Goal: Register for event/course

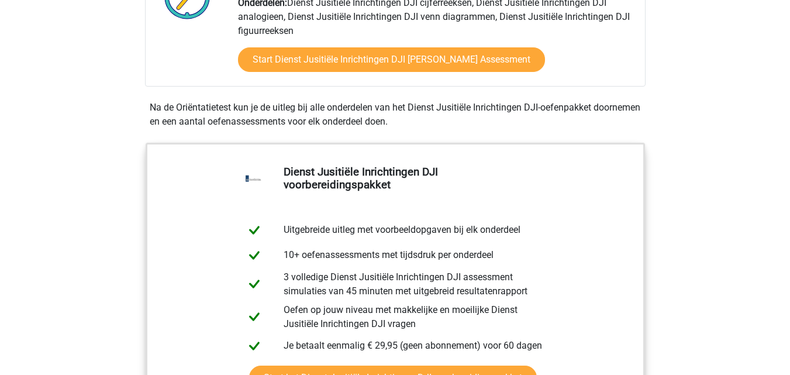
scroll to position [395, 0]
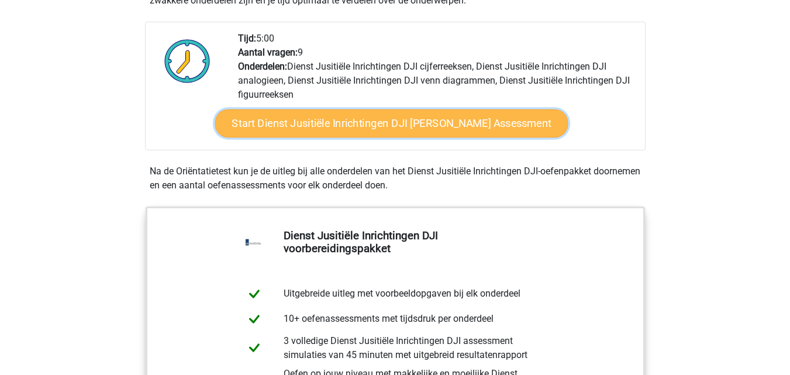
click at [438, 117] on link "Start Dienst Jusitiële Inrichtingen DJI [PERSON_NAME] Assessment" at bounding box center [391, 123] width 353 height 28
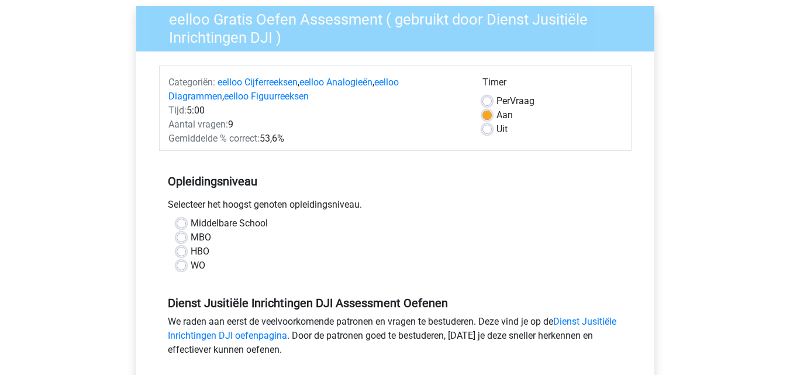
scroll to position [182, 0]
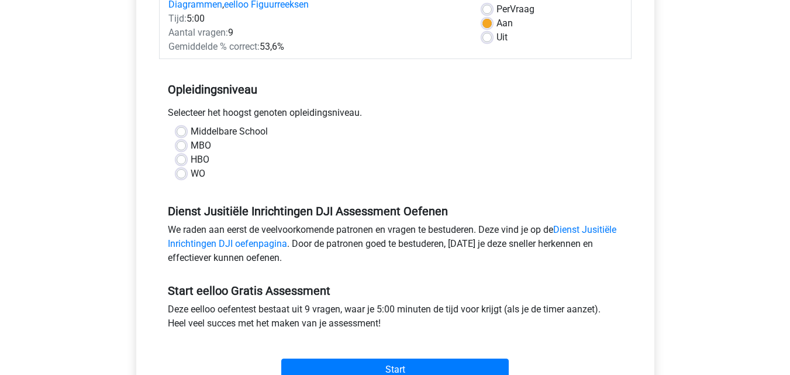
click at [191, 142] on label "MBO" at bounding box center [201, 146] width 20 height 14
click at [186, 142] on input "MBO" at bounding box center [181, 145] width 9 height 12
radio input "true"
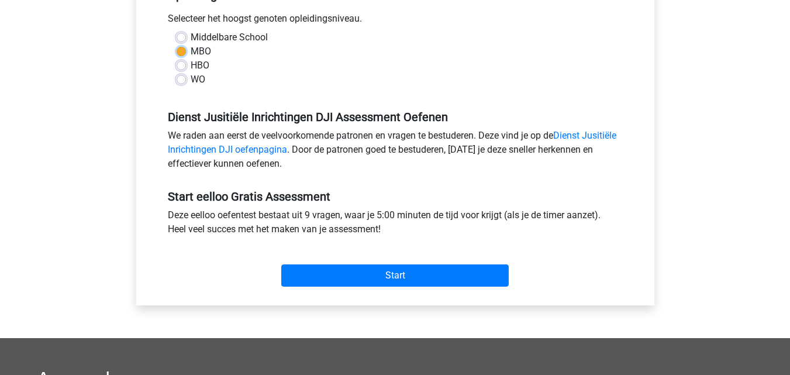
scroll to position [307, 0]
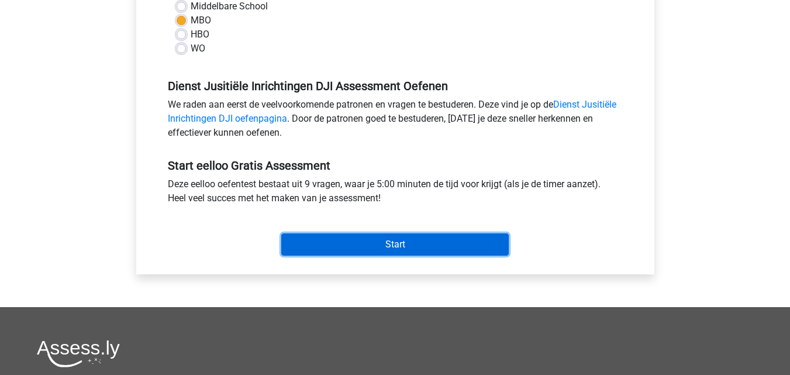
click at [433, 243] on input "Start" at bounding box center [394, 244] width 227 height 22
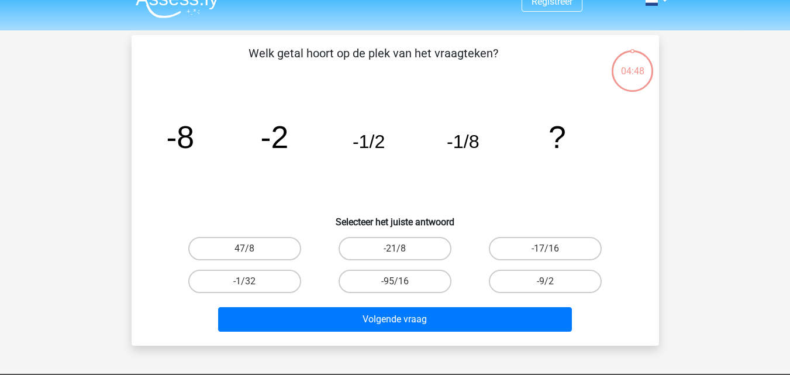
scroll to position [20, 0]
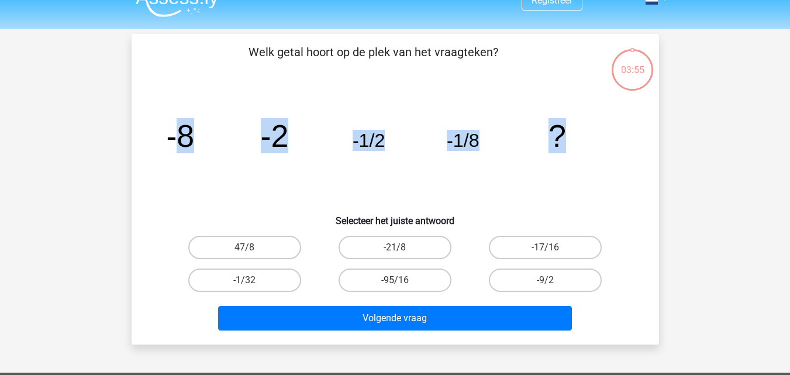
drag, startPoint x: 178, startPoint y: 149, endPoint x: 174, endPoint y: 139, distance: 10.2
click at [593, 134] on icon "image/svg+xml -8 -2 -1/2 -1/8 ?" at bounding box center [395, 147] width 471 height 118
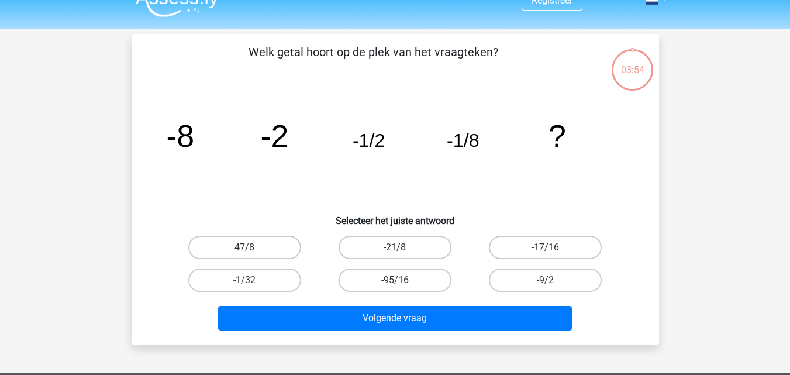
click at [158, 136] on div "image/svg+xml -8 -2 -1/2 -1/8 ?" at bounding box center [395, 147] width 490 height 118
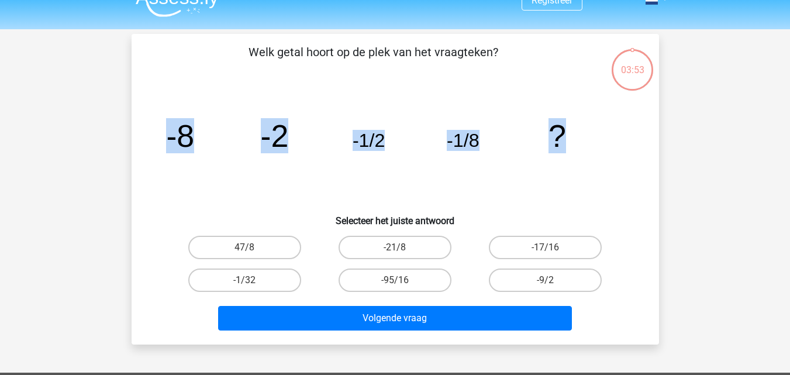
drag, startPoint x: 168, startPoint y: 138, endPoint x: 685, endPoint y: 114, distance: 516.8
click at [685, 114] on div "Registreer" at bounding box center [395, 330] width 790 height 701
copy g "-8 -2 -1/2 -1/8 ?"
click at [289, 282] on label "-1/32" at bounding box center [244, 279] width 113 height 23
click at [252, 282] on input "-1/32" at bounding box center [248, 284] width 8 height 8
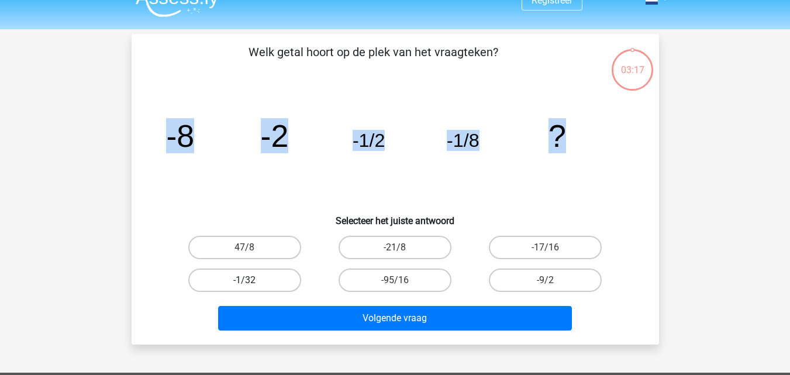
radio input "true"
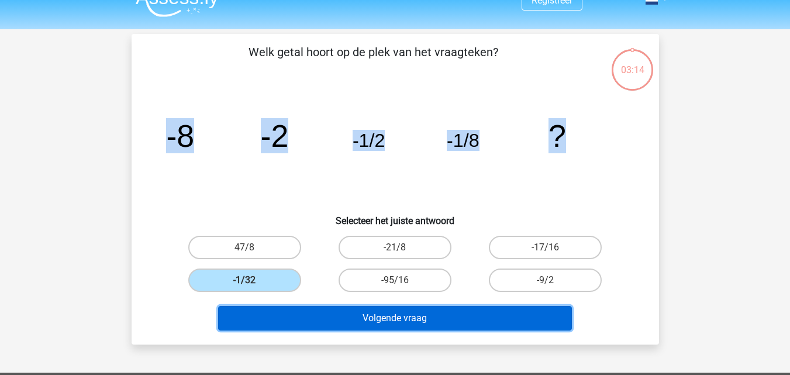
click at [419, 316] on button "Volgende vraag" at bounding box center [395, 318] width 354 height 25
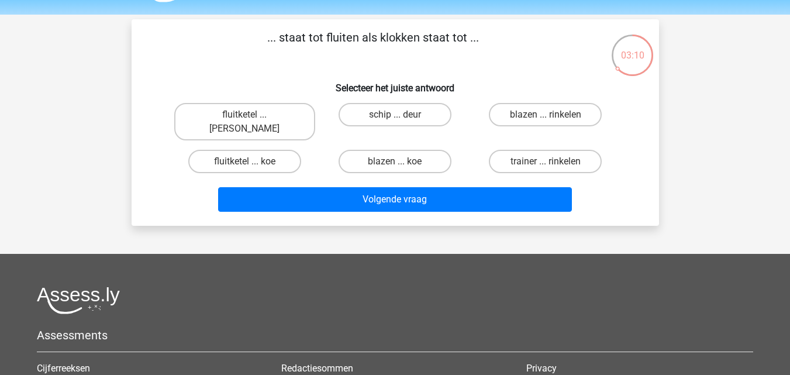
scroll to position [33, 0]
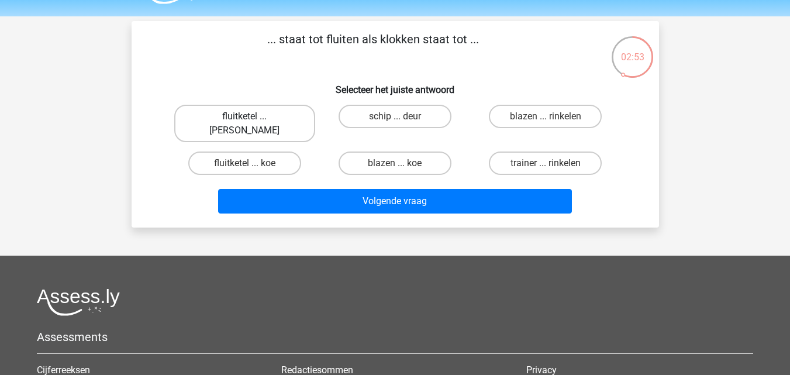
click at [277, 119] on label "fluitketel ... luiden" at bounding box center [244, 123] width 141 height 37
click at [252, 119] on input "fluitketel ... luiden" at bounding box center [248, 120] width 8 height 8
radio input "true"
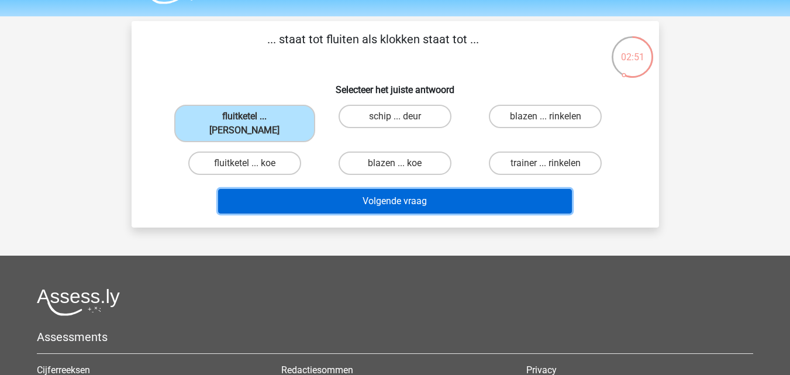
click at [347, 189] on button "Volgende vraag" at bounding box center [395, 201] width 354 height 25
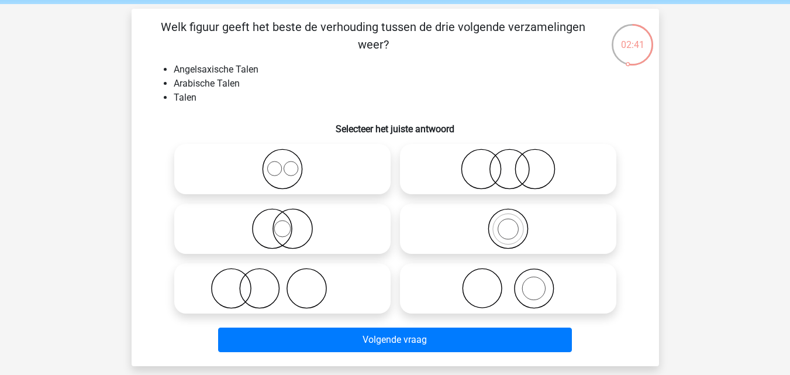
scroll to position [47, 0]
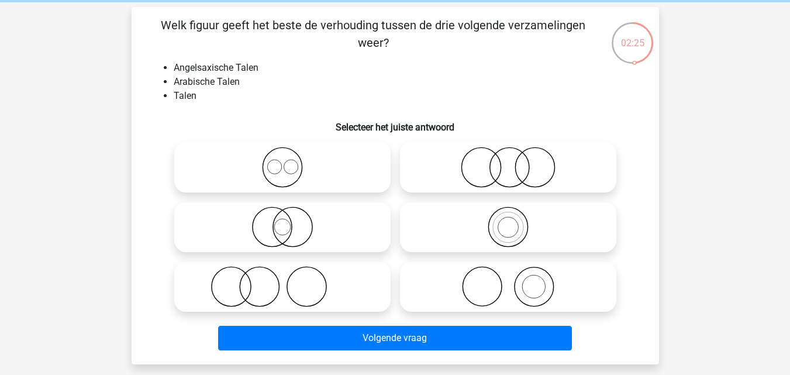
click at [191, 63] on li "Angelsaxische Talen" at bounding box center [407, 68] width 467 height 14
click at [196, 80] on li "Arabische Talen" at bounding box center [407, 82] width 467 height 14
click at [198, 93] on li "Talen" at bounding box center [407, 96] width 467 height 14
click at [219, 106] on div "Welk figuur geeft het beste de verhouding tussen de drie volgende verzamelingen…" at bounding box center [395, 185] width 518 height 339
click at [409, 160] on icon at bounding box center [508, 167] width 207 height 41
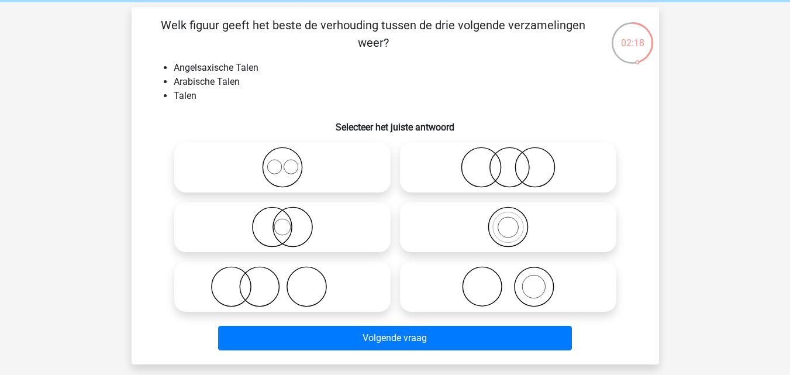
click at [508, 160] on input "radio" at bounding box center [512, 158] width 8 height 8
radio input "true"
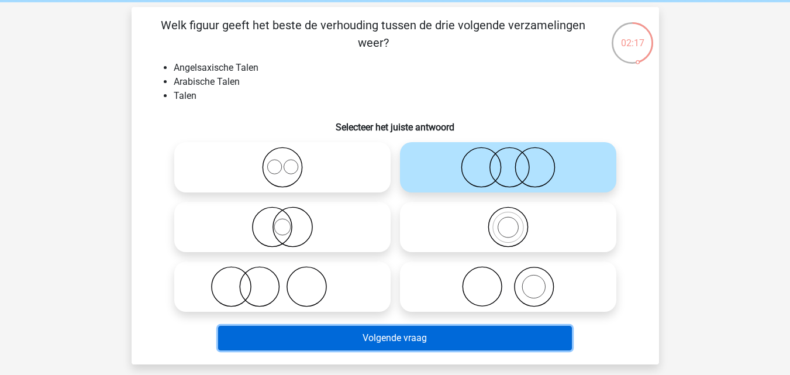
click at [404, 341] on button "Volgende vraag" at bounding box center [395, 338] width 354 height 25
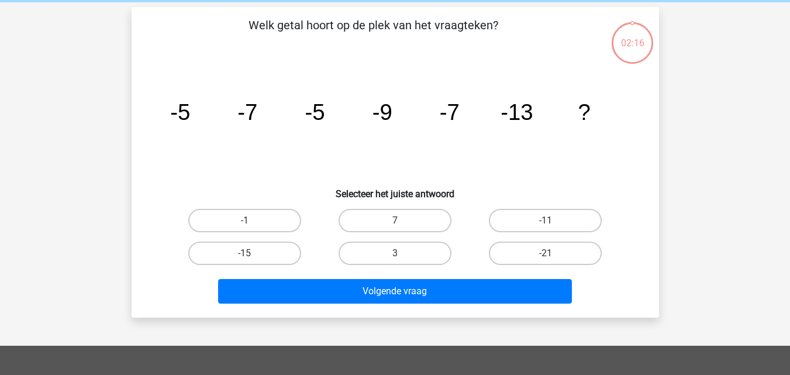
scroll to position [54, 0]
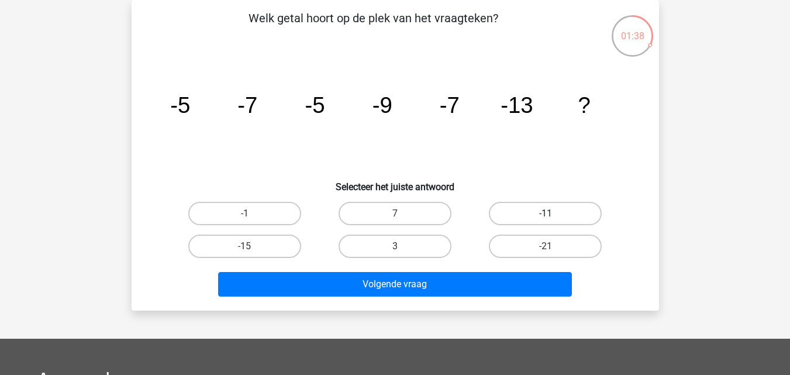
click at [541, 213] on label "-11" at bounding box center [545, 213] width 113 height 23
click at [545, 213] on input "-11" at bounding box center [549, 217] width 8 height 8
radio input "true"
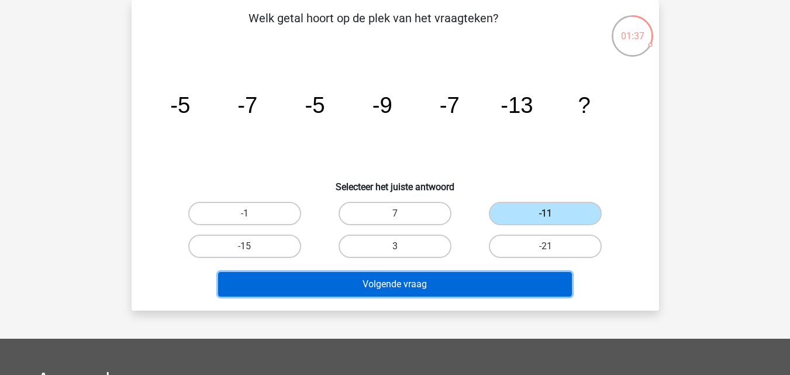
click at [476, 282] on button "Volgende vraag" at bounding box center [395, 284] width 354 height 25
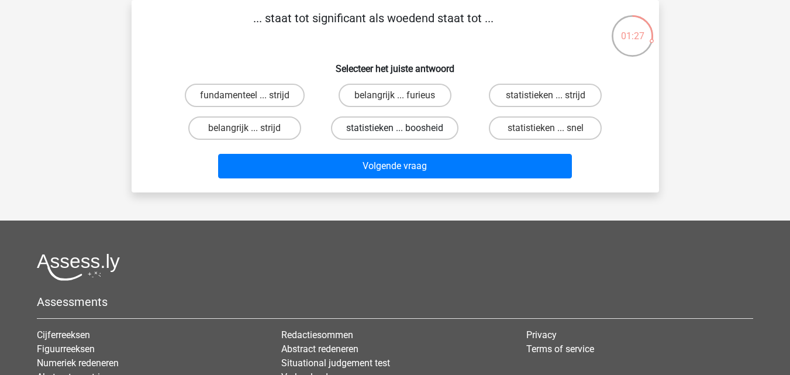
click at [421, 137] on label "statistieken ... boosheid" at bounding box center [394, 127] width 127 height 23
click at [402, 136] on input "statistieken ... boosheid" at bounding box center [399, 132] width 8 height 8
radio input "true"
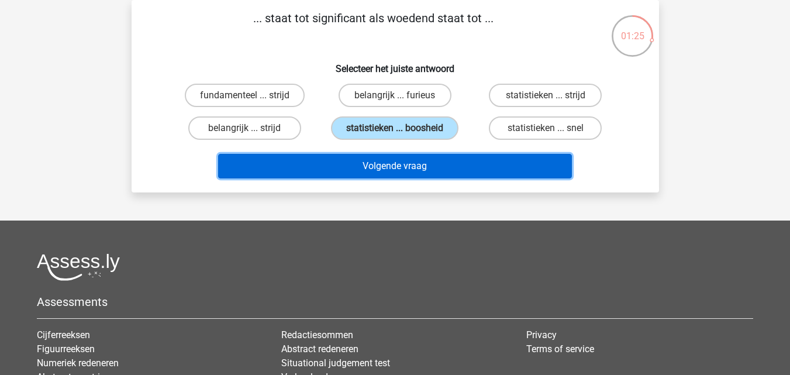
click at [424, 161] on button "Volgende vraag" at bounding box center [395, 166] width 354 height 25
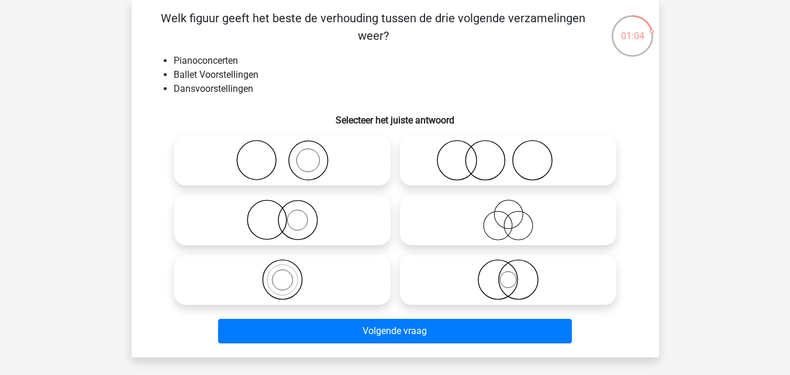
click at [344, 156] on icon at bounding box center [282, 160] width 207 height 41
click at [290, 154] on input "radio" at bounding box center [286, 151] width 8 height 8
radio input "true"
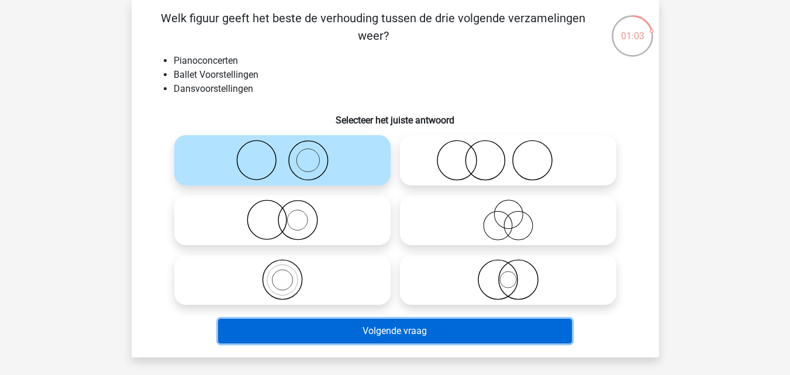
click at [457, 323] on button "Volgende vraag" at bounding box center [395, 331] width 354 height 25
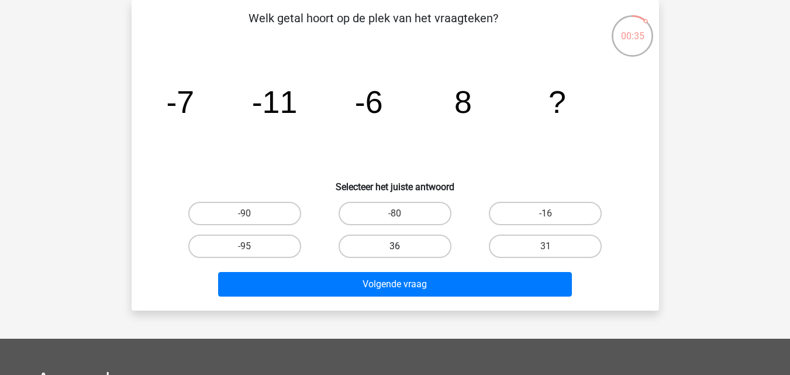
click at [380, 240] on label "36" at bounding box center [395, 245] width 113 height 23
click at [395, 246] on input "36" at bounding box center [399, 250] width 8 height 8
radio input "true"
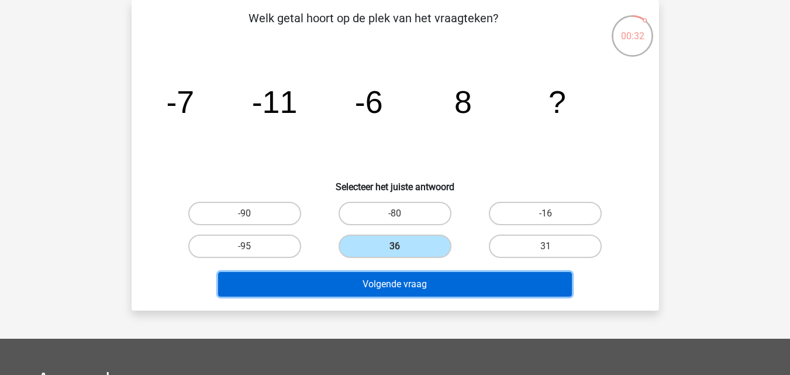
click at [409, 293] on button "Volgende vraag" at bounding box center [395, 284] width 354 height 25
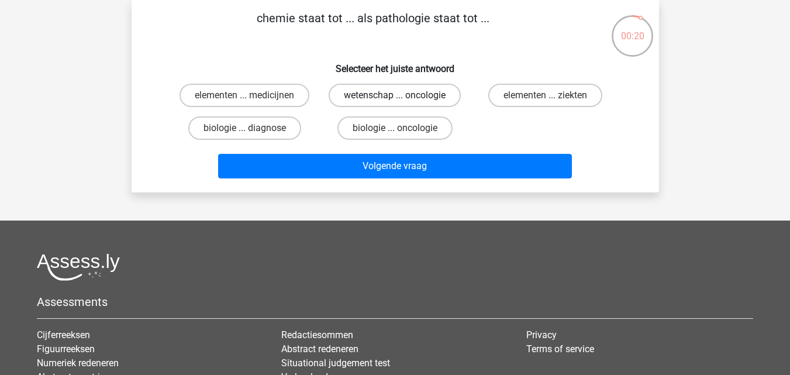
click at [370, 97] on label "wetenschap ... oncologie" at bounding box center [395, 95] width 132 height 23
click at [395, 97] on input "wetenschap ... oncologie" at bounding box center [399, 99] width 8 height 8
radio input "true"
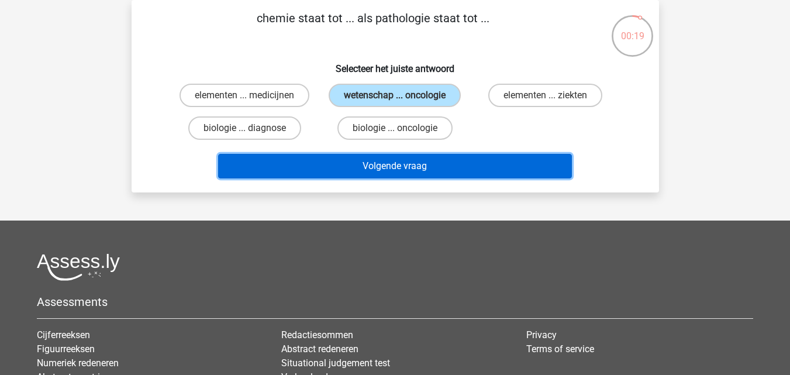
click at [391, 157] on button "Volgende vraag" at bounding box center [395, 166] width 354 height 25
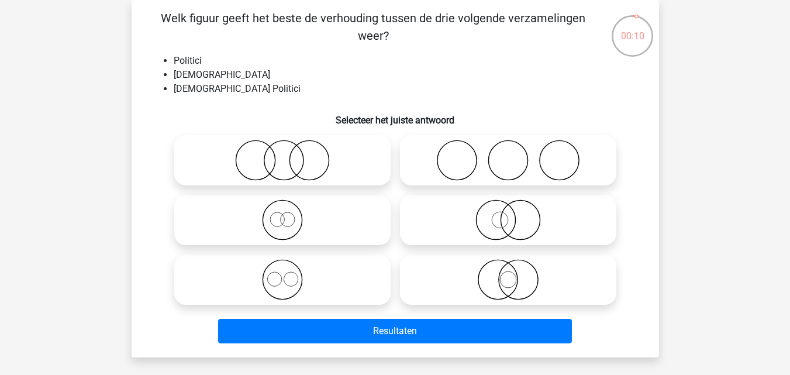
click at [309, 292] on icon at bounding box center [282, 279] width 207 height 41
click at [290, 274] on input "radio" at bounding box center [286, 270] width 8 height 8
radio input "true"
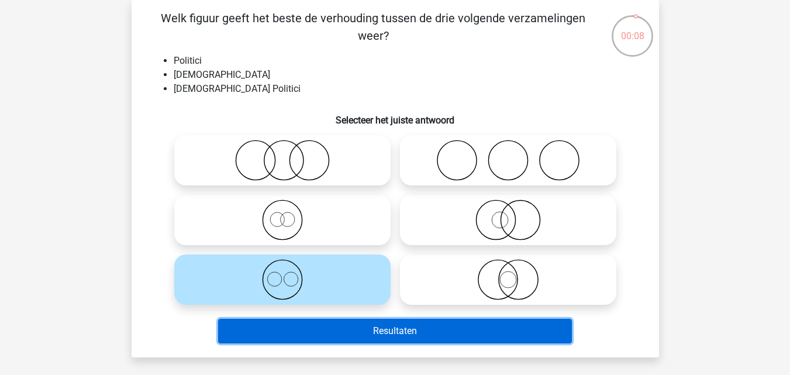
click at [354, 324] on button "Resultaten" at bounding box center [395, 331] width 354 height 25
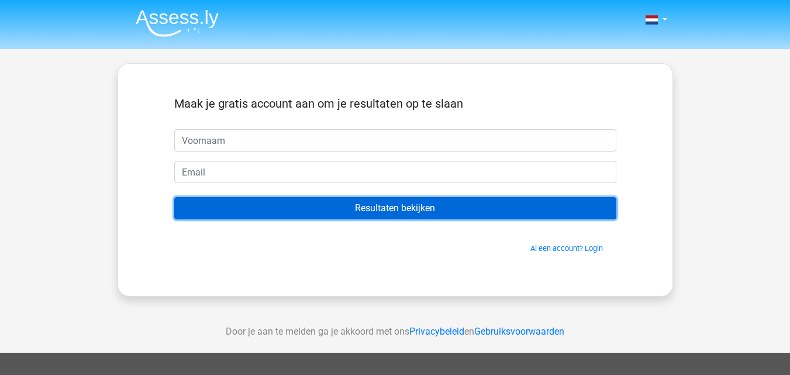
click at [490, 212] on input "Resultaten bekijken" at bounding box center [395, 208] width 442 height 22
click at [448, 215] on input "Resultaten bekijken" at bounding box center [395, 208] width 442 height 22
